Goal: Task Accomplishment & Management: Complete application form

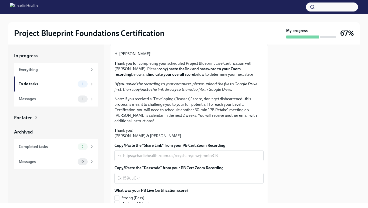
scroll to position [43, 0]
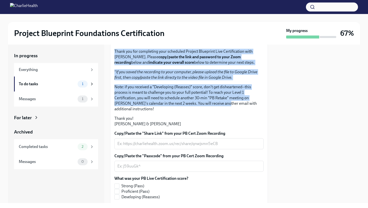
drag, startPoint x: 148, startPoint y: 84, endPoint x: 213, endPoint y: 139, distance: 85.6
click at [213, 127] on div "Hi [PERSON_NAME]! Thank you for completing your scheduled Project Blueprint Liv…" at bounding box center [189, 83] width 149 height 88
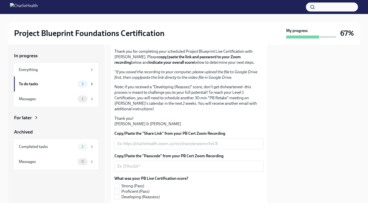
click at [213, 112] on p "Note: if you received a "Developing (Reasses)" score, don't get disheartened--t…" at bounding box center [189, 98] width 149 height 28
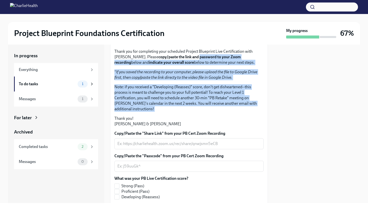
drag, startPoint x: 216, startPoint y: 145, endPoint x: 178, endPoint y: 95, distance: 62.3
click at [178, 95] on div "Hi Chenise! Thank you for completing your scheduled Project Blueprint Live Cert…" at bounding box center [189, 83] width 149 height 88
click at [178, 65] on strong "copy/paste the link and password to your Zoom recording" at bounding box center [178, 60] width 127 height 10
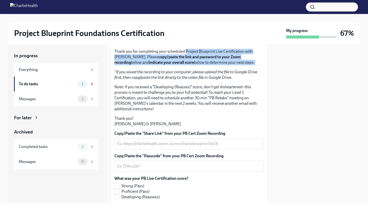
drag, startPoint x: 186, startPoint y: 88, endPoint x: 195, endPoint y: 104, distance: 18.3
click at [195, 104] on div "Hi Chenise! Thank you for completing your scheduled Project Blueprint Live Cert…" at bounding box center [189, 83] width 149 height 88
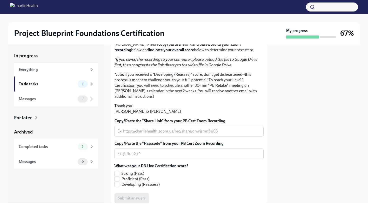
scroll to position [61, 0]
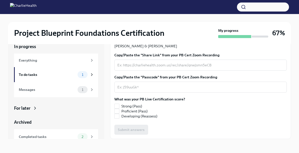
scroll to position [127, 0]
click at [154, 68] on textarea "Copy/Paste the "Share Link" from your PB Cert Zoom Recording" at bounding box center [201, 65] width 167 height 6
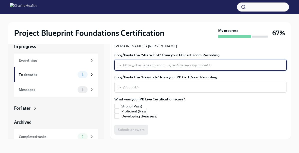
paste textarea "[URL][DOMAIN_NAME] Passcode: EUxEk1.v"
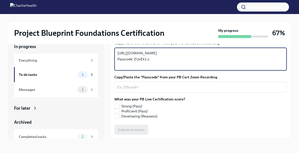
drag, startPoint x: 152, startPoint y: 93, endPoint x: 110, endPoint y: 93, distance: 41.8
click at [110, 93] on div "Hi [PERSON_NAME]! Thank you for completing your scheduled Project Blueprint Liv…" at bounding box center [200, 45] width 181 height 187
type textarea "[URL][DOMAIN_NAME]"
click at [131, 90] on textarea "Copy/Paste the "Passcode" from your PB Cert Zoom Recording" at bounding box center [201, 87] width 167 height 6
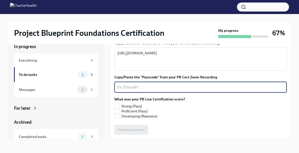
paste textarea "Passcode: EUxEk1.v"
type textarea "Passcode: EUxEk1.v"
click at [119, 106] on span at bounding box center [117, 106] width 5 height 5
click at [119, 106] on input "Strong (Pass)" at bounding box center [117, 106] width 5 height 5
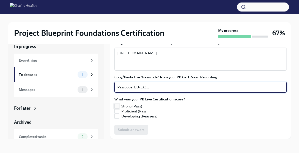
checkbox input "true"
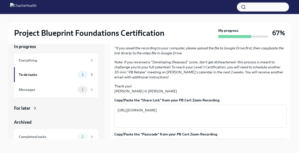
scroll to position [58, 0]
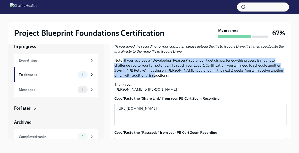
drag, startPoint x: 124, startPoint y: 102, endPoint x: 165, endPoint y: 116, distance: 43.4
click at [165, 78] on p "Note: if you received a "Developing (Reasses)" score, don't get disheartened--t…" at bounding box center [201, 68] width 173 height 20
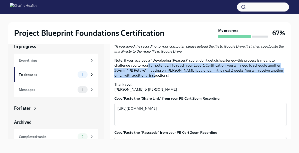
drag, startPoint x: 165, startPoint y: 116, endPoint x: 141, endPoint y: 100, distance: 28.6
click at [141, 78] on p "Note: if you received a "Developing (Reasses)" score, don't get disheartened--t…" at bounding box center [201, 68] width 173 height 20
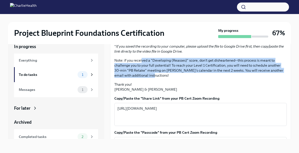
click at [141, 78] on p "Note: if you received a "Developing (Reasses)" score, don't get disheartened--t…" at bounding box center [201, 68] width 173 height 20
drag, startPoint x: 141, startPoint y: 100, endPoint x: 160, endPoint y: 119, distance: 26.8
click at [160, 78] on p "Note: if you received a "Developing (Reasses)" score, don't get disheartened--t…" at bounding box center [201, 68] width 173 height 20
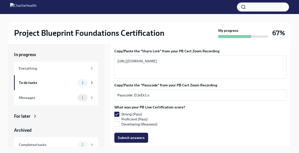
scroll to position [155, 0]
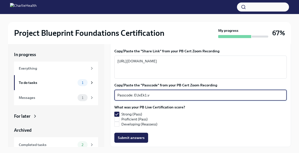
drag, startPoint x: 134, startPoint y: 95, endPoint x: 105, endPoint y: 95, distance: 28.8
click at [105, 95] on div "In progress Everything To do tasks 1 Messages 1 For later Archived Completed ta…" at bounding box center [149, 95] width 283 height 103
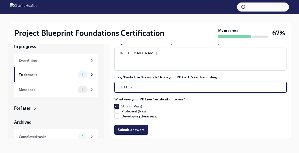
type textarea "EUxEk1.v"
click at [123, 129] on span "Submit answers" at bounding box center [131, 129] width 27 height 5
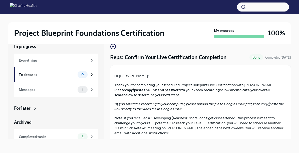
scroll to position [0, 0]
